Goal: Information Seeking & Learning: Learn about a topic

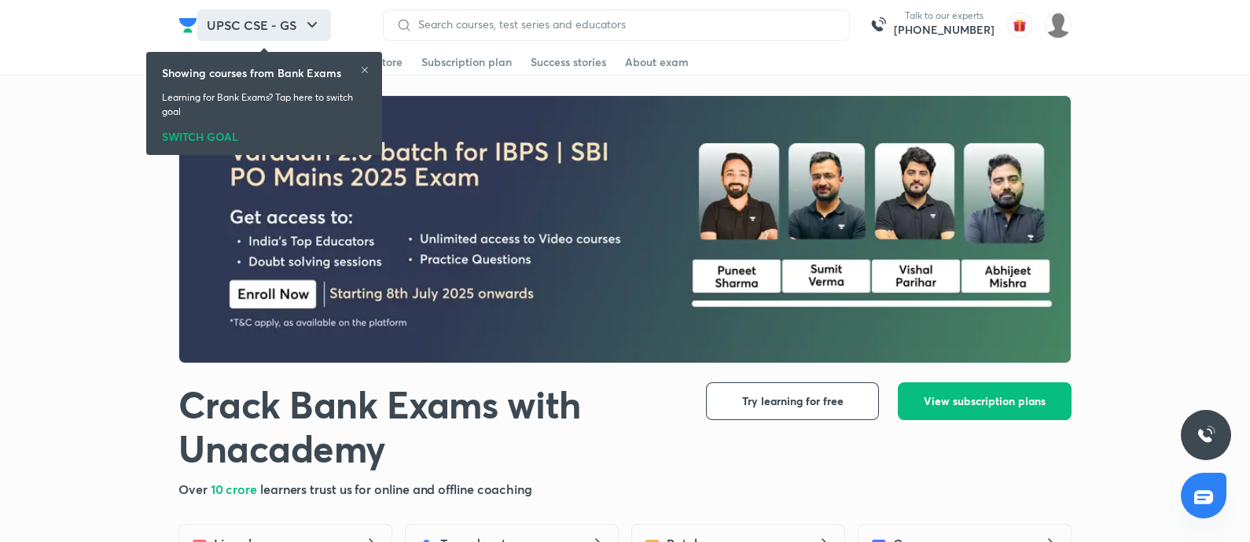
click at [276, 19] on button "UPSC CSE - GS" at bounding box center [264, 24] width 134 height 31
